Goal: Complete application form

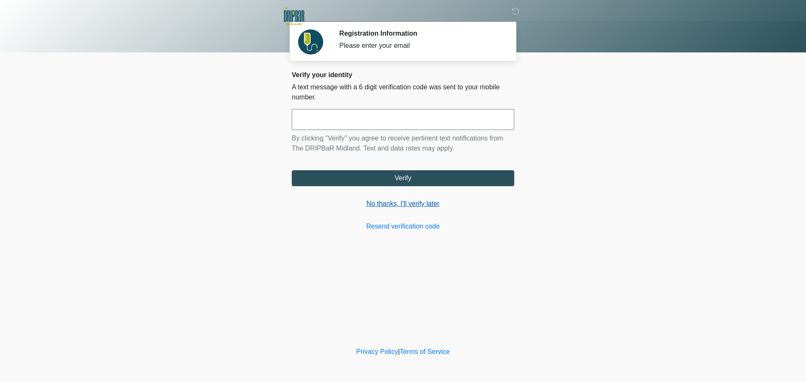
click at [382, 202] on link "No thanks, I'll verify later" at bounding box center [403, 204] width 222 height 10
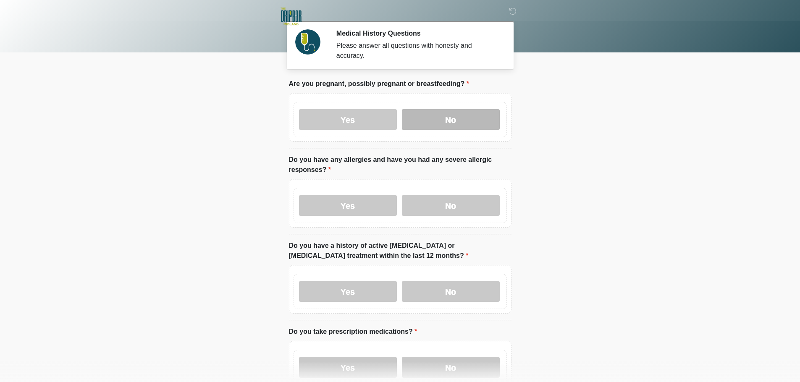
click at [426, 109] on label "No" at bounding box center [451, 119] width 98 height 21
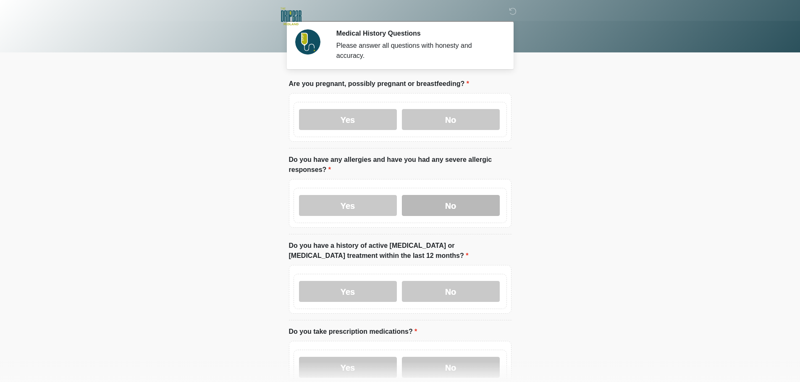
click at [447, 198] on label "No" at bounding box center [451, 205] width 98 height 21
click at [460, 283] on label "No" at bounding box center [451, 291] width 98 height 21
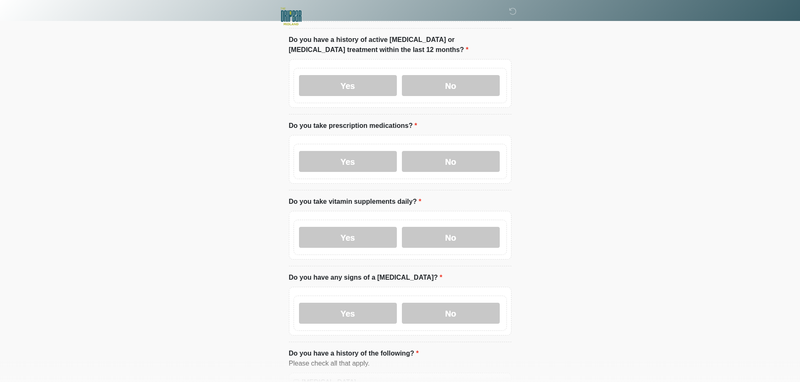
scroll to position [210, 0]
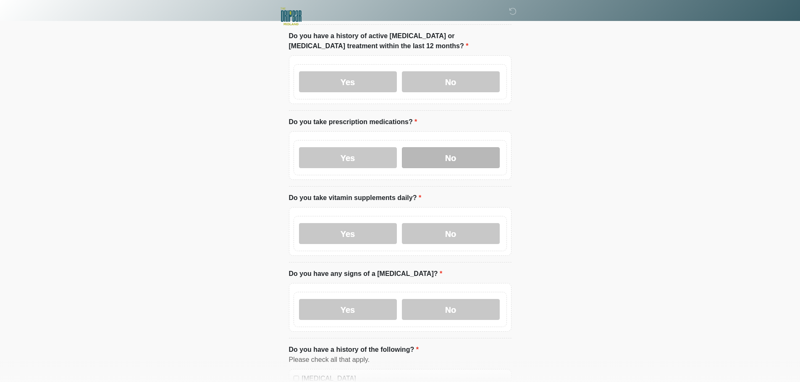
click at [455, 147] on label "No" at bounding box center [451, 157] width 98 height 21
click at [458, 223] on label "No" at bounding box center [451, 233] width 98 height 21
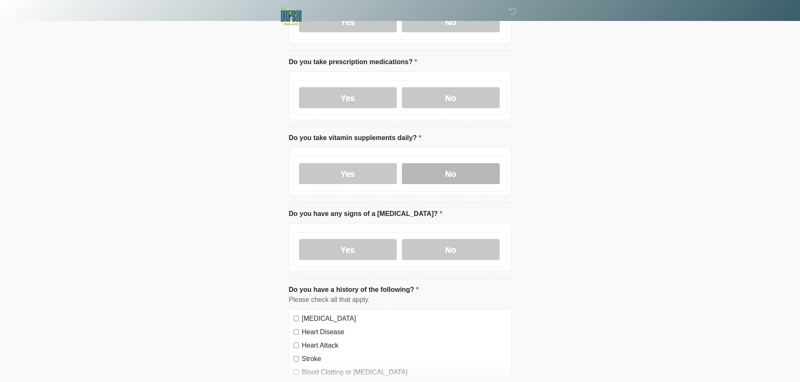
scroll to position [336, 0]
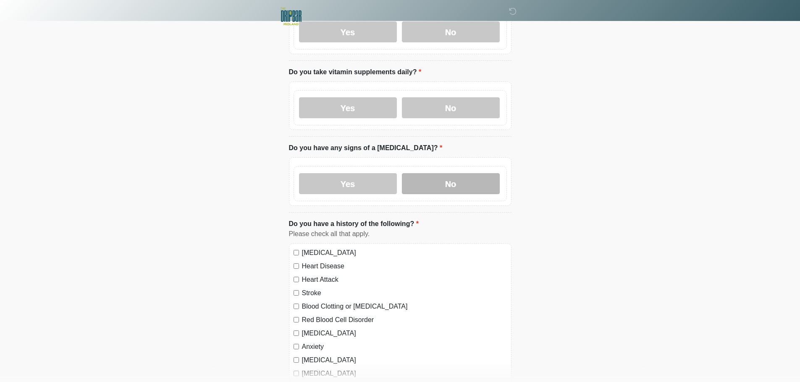
click at [442, 177] on label "No" at bounding box center [451, 183] width 98 height 21
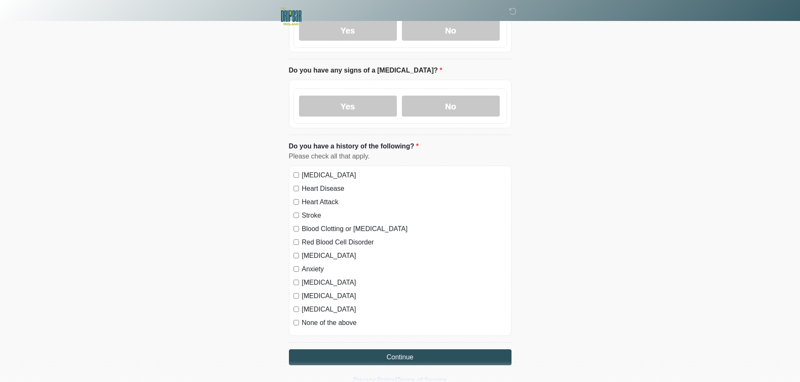
scroll to position [434, 0]
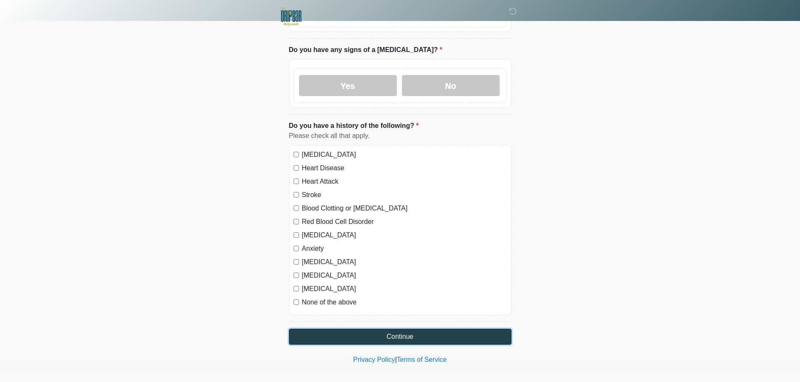
click at [398, 329] on button "Continue" at bounding box center [400, 337] width 222 height 16
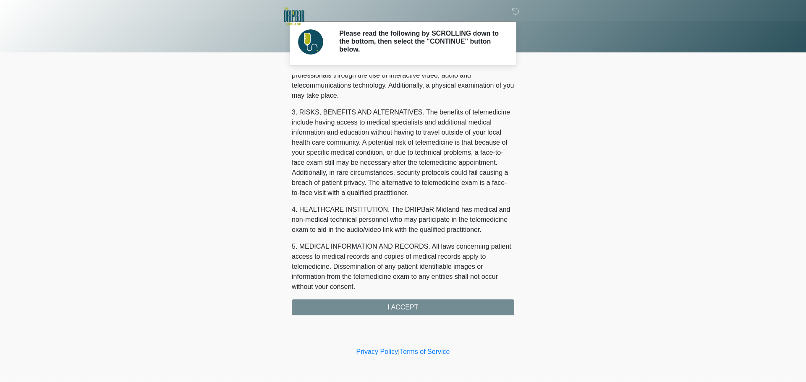
scroll to position [282, 0]
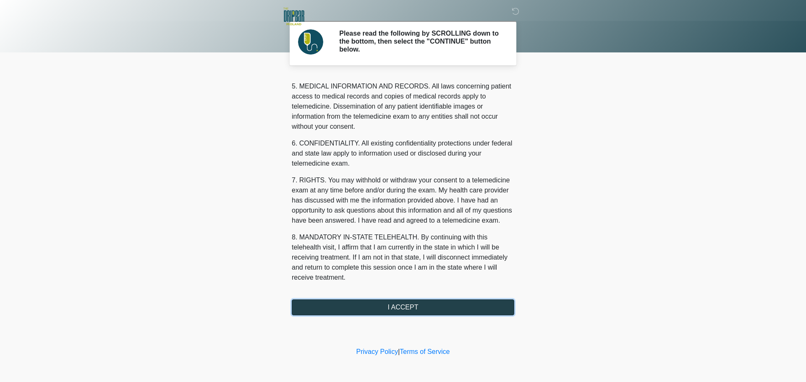
click at [405, 301] on button "I ACCEPT" at bounding box center [403, 308] width 222 height 16
